Goal: Browse casually

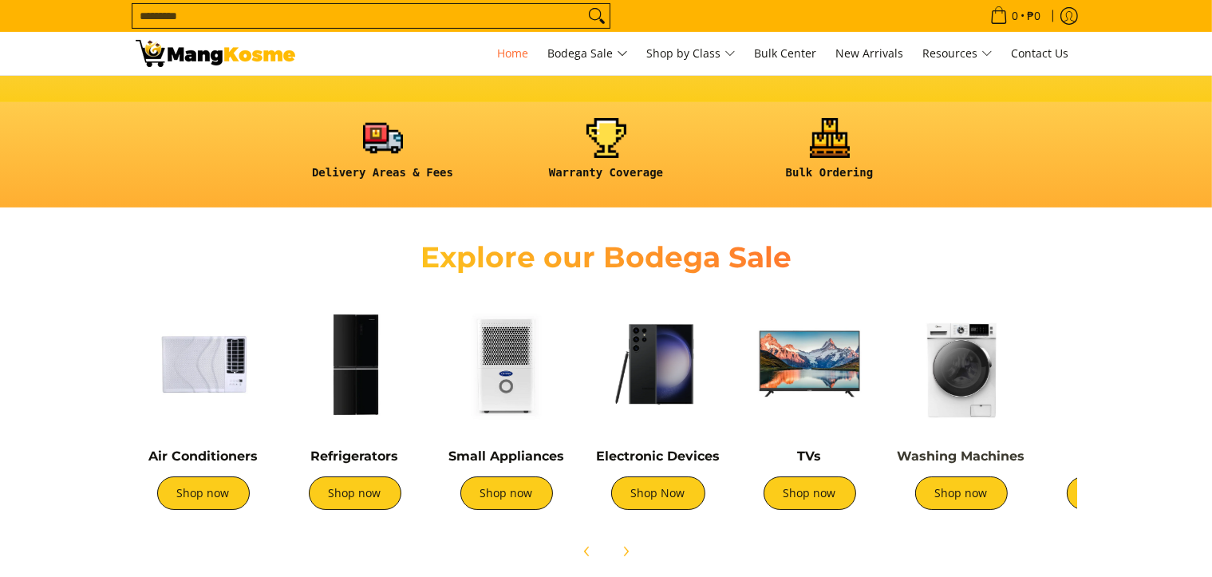
scroll to position [0, 1268]
click at [993, 432] on img at bounding box center [962, 364] width 136 height 136
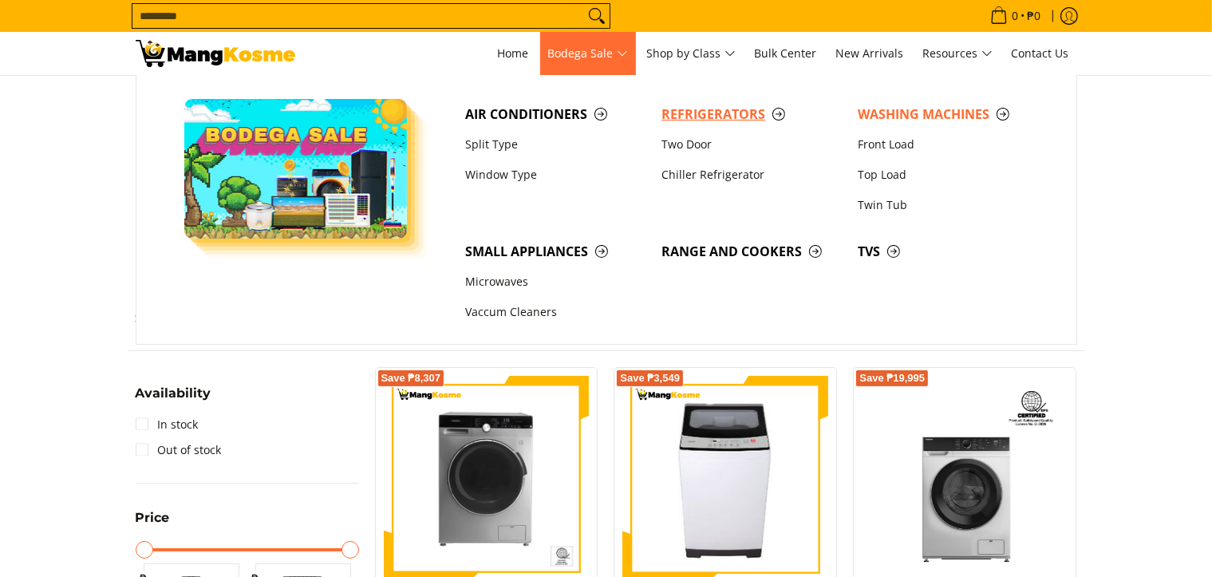
click at [692, 121] on span "Refrigerators" at bounding box center [751, 115] width 180 height 20
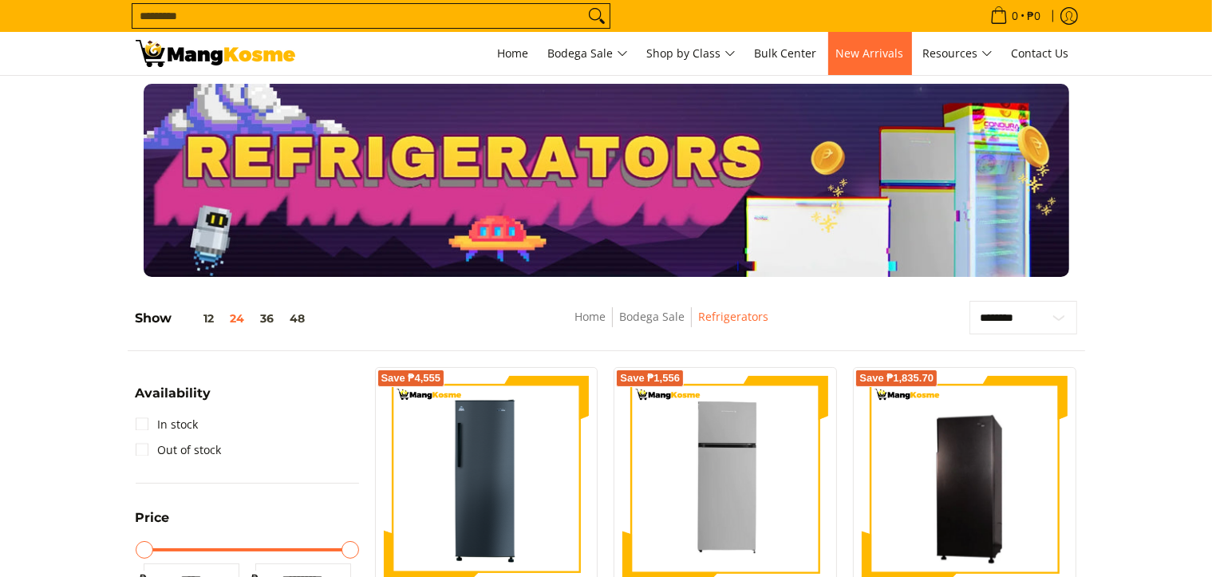
click at [843, 62] on link "New Arrivals" at bounding box center [870, 53] width 84 height 43
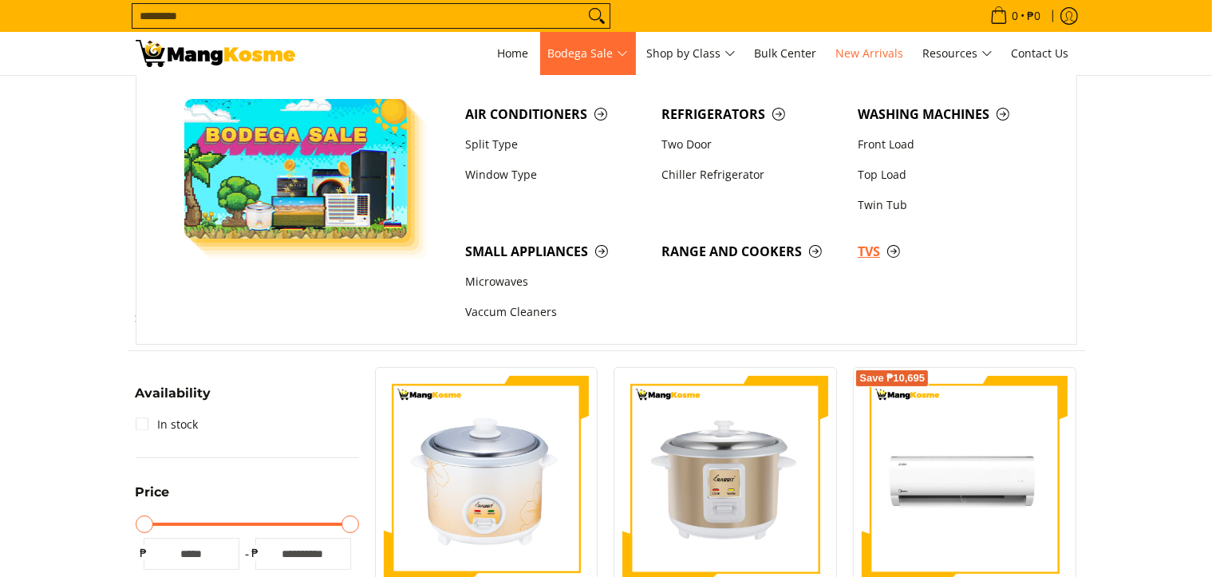
click at [877, 247] on span "TVs" at bounding box center [948, 252] width 180 height 20
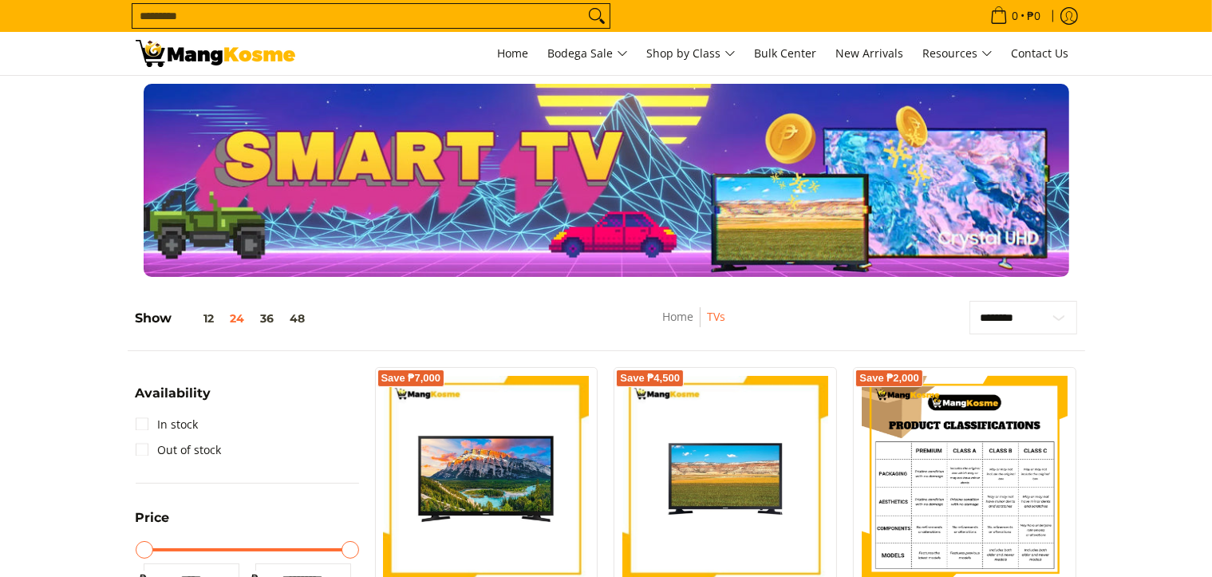
scroll to position [399, 0]
